Goal: Find specific page/section: Find specific page/section

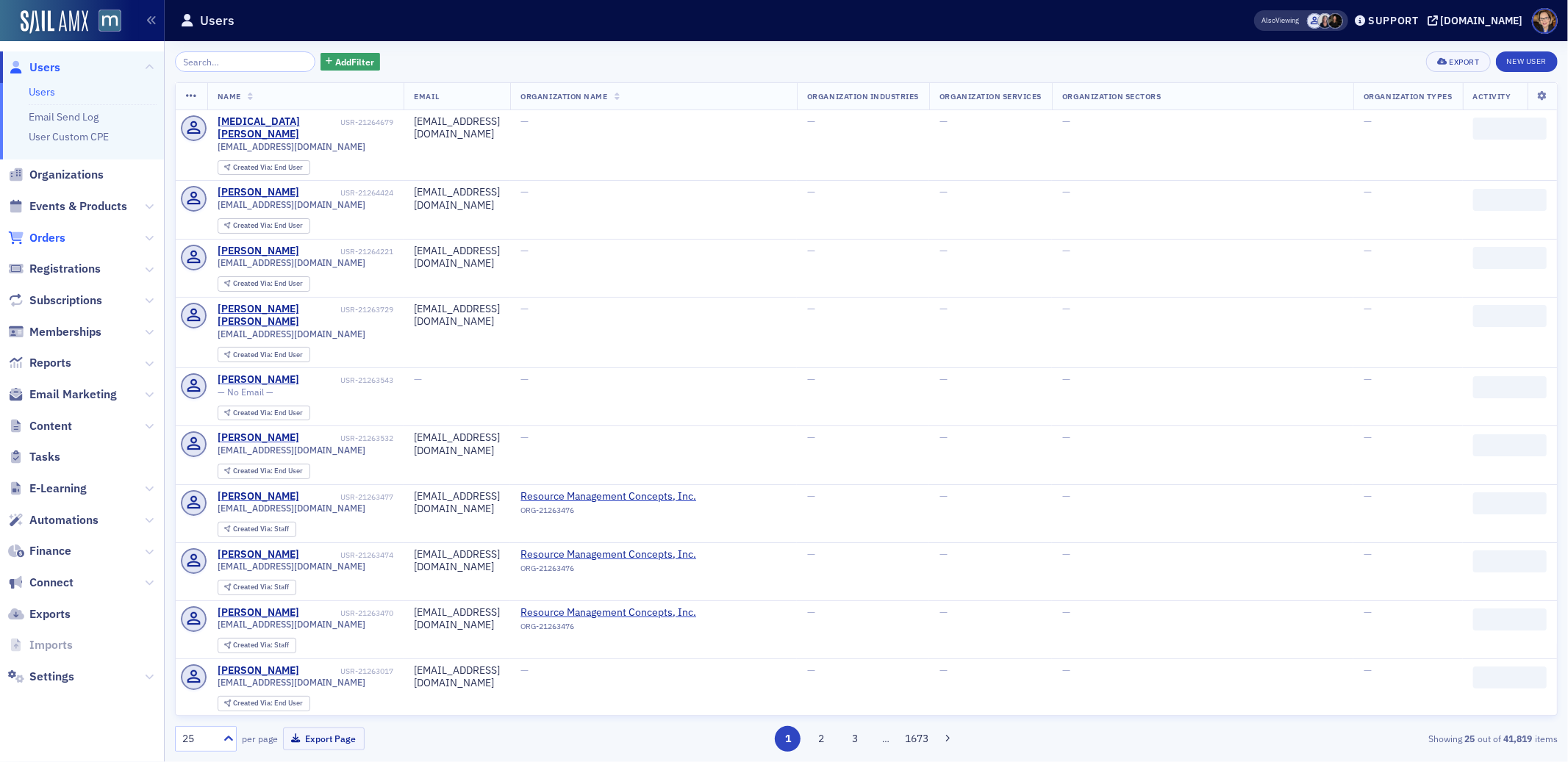
click at [51, 236] on span "Orders" at bounding box center [47, 238] width 36 height 16
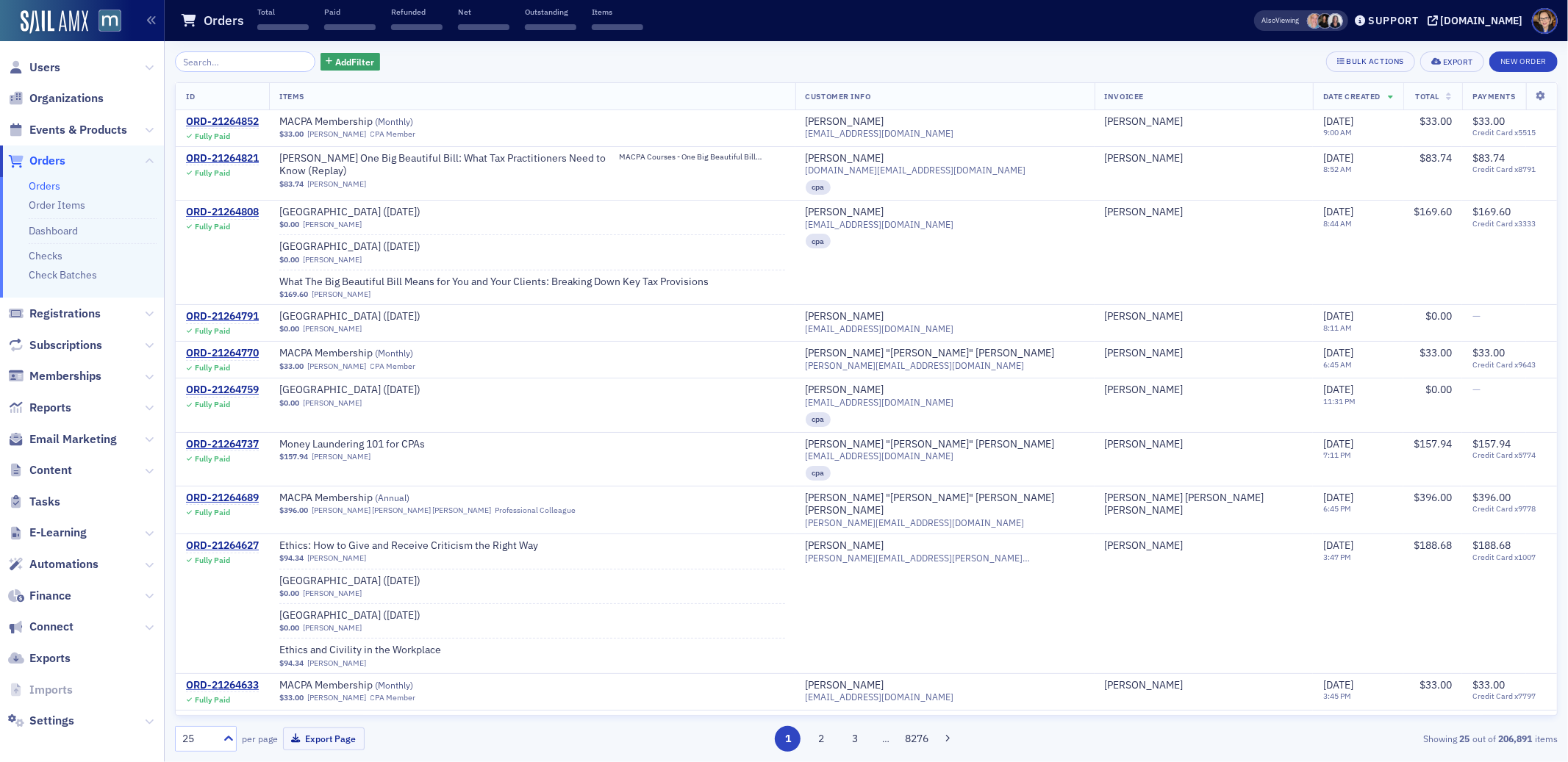
click at [256, 62] on input "search" at bounding box center [245, 62] width 141 height 21
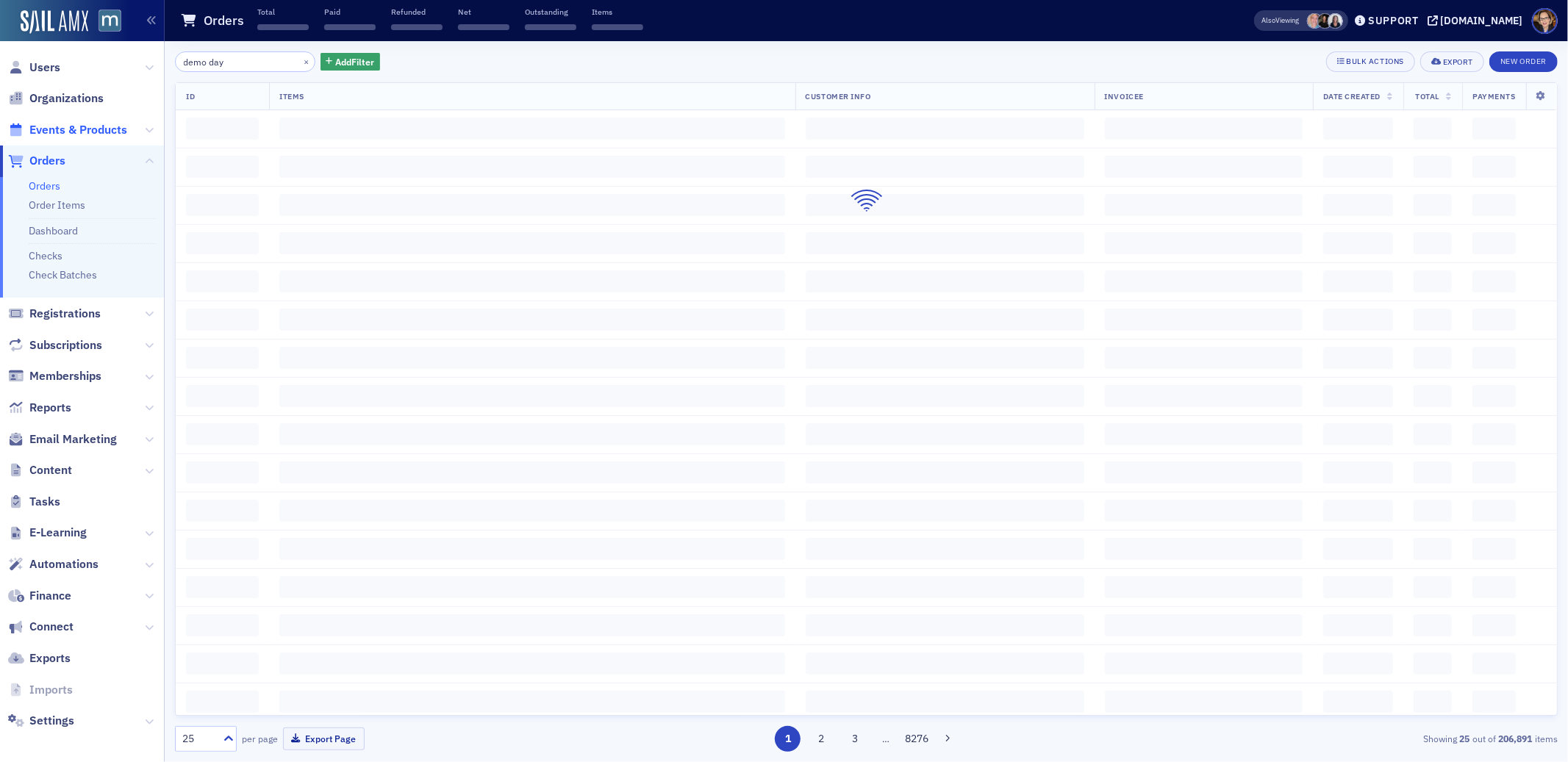
type input "demo day"
click at [78, 125] on span "Events & Products" at bounding box center [78, 130] width 97 height 16
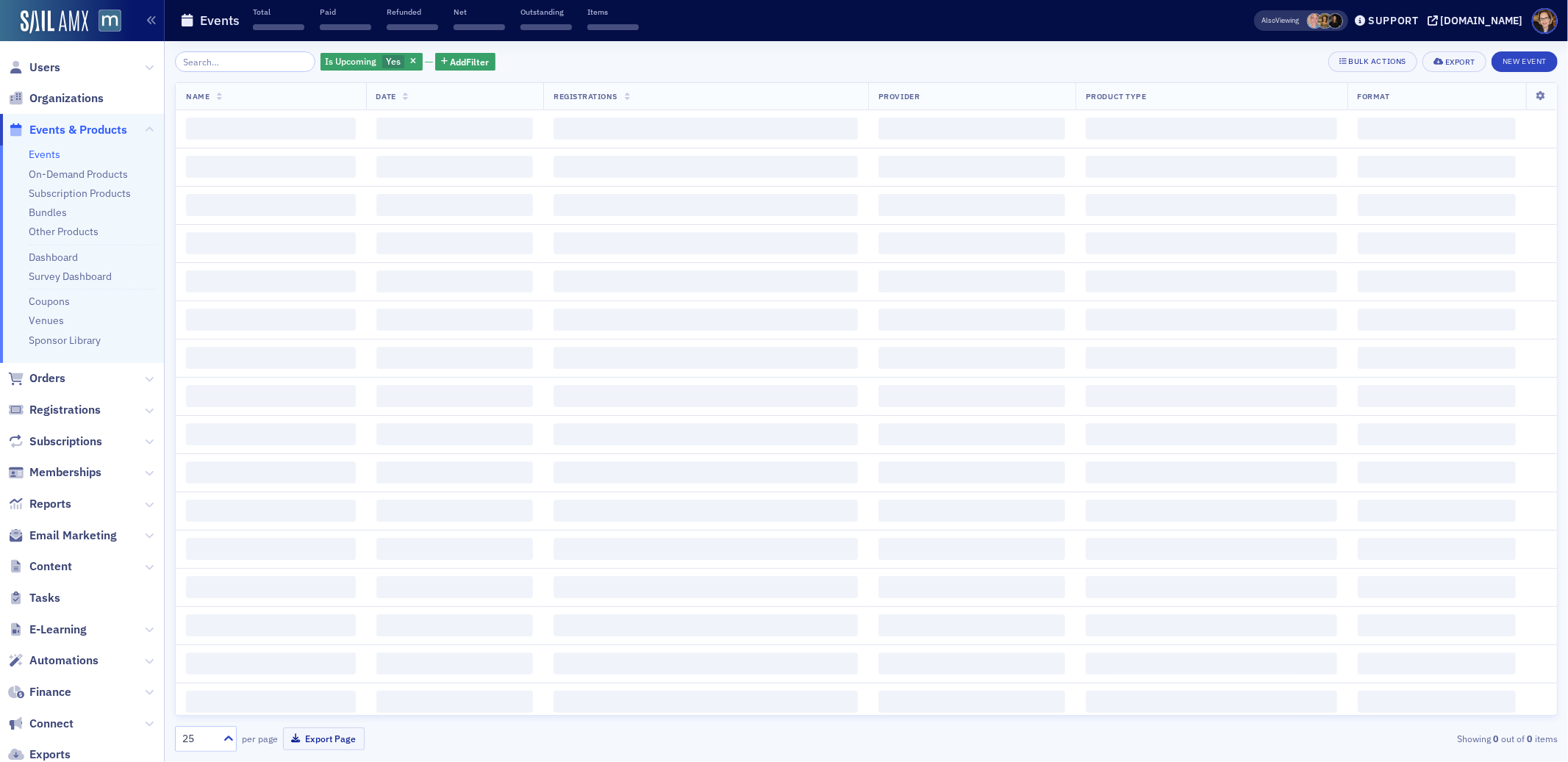
click at [236, 62] on input "search" at bounding box center [245, 62] width 141 height 21
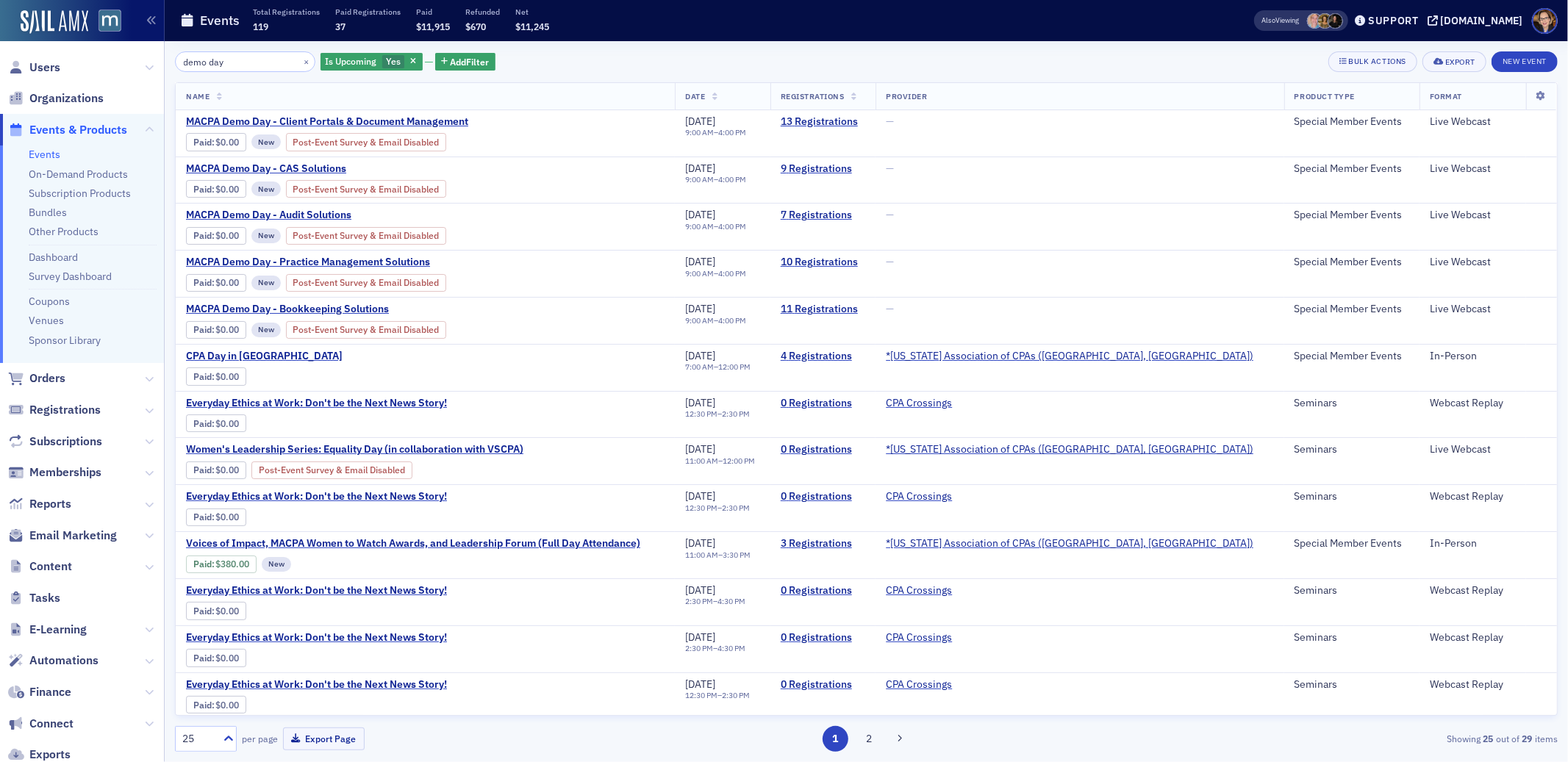
type input "demo day"
